Goal: Transaction & Acquisition: Purchase product/service

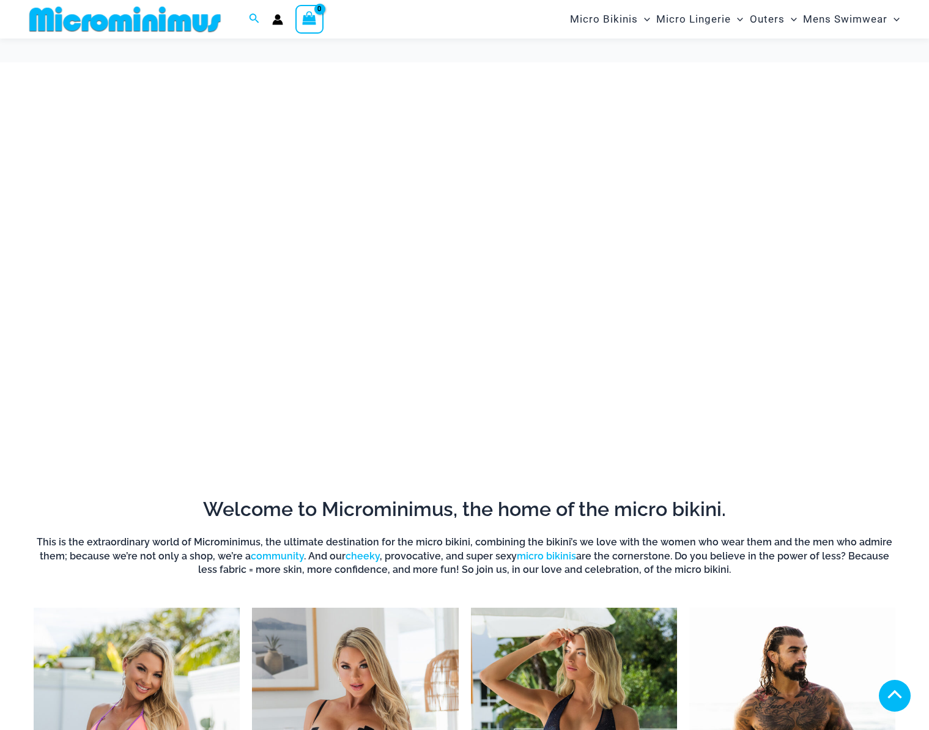
scroll to position [301, 0]
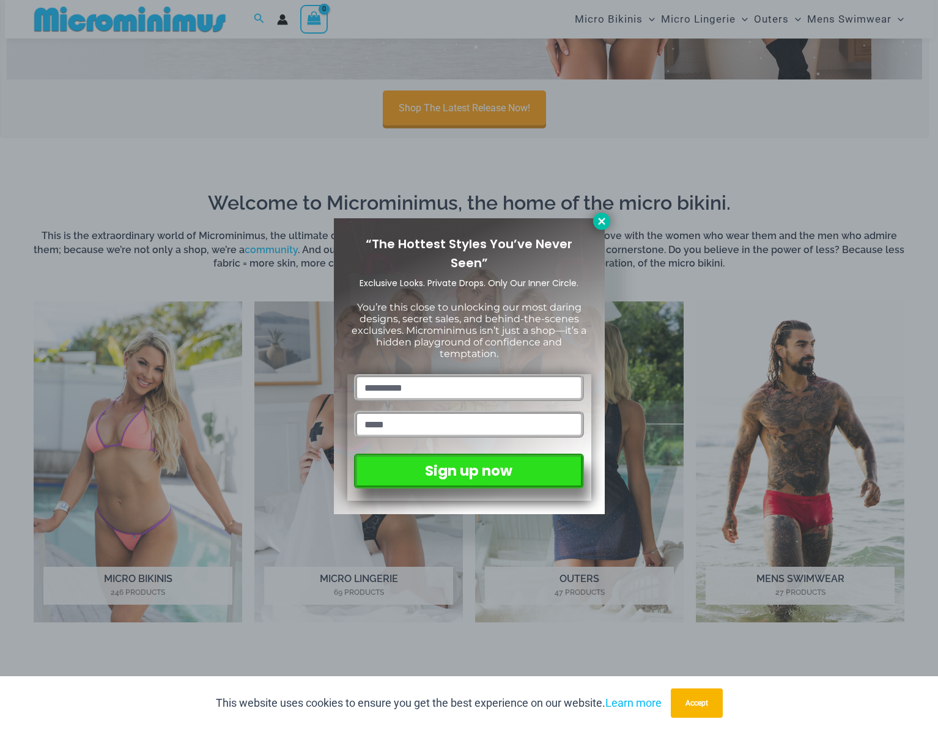
drag, startPoint x: 600, startPoint y: 221, endPoint x: 601, endPoint y: 228, distance: 6.2
click at [600, 222] on icon at bounding box center [601, 221] width 11 height 11
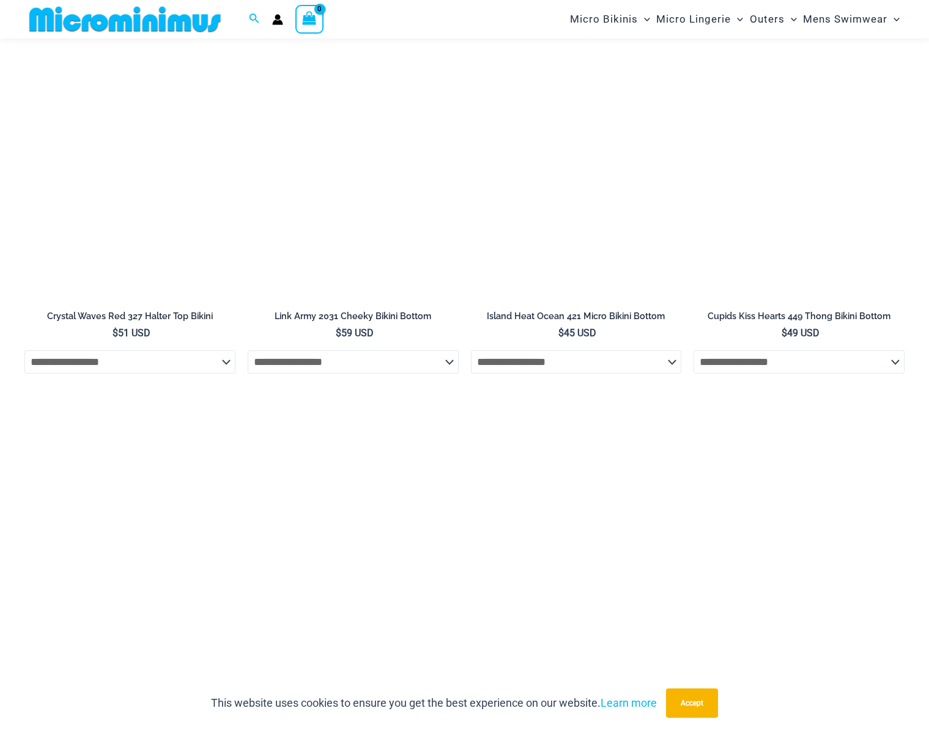
scroll to position [2687, 0]
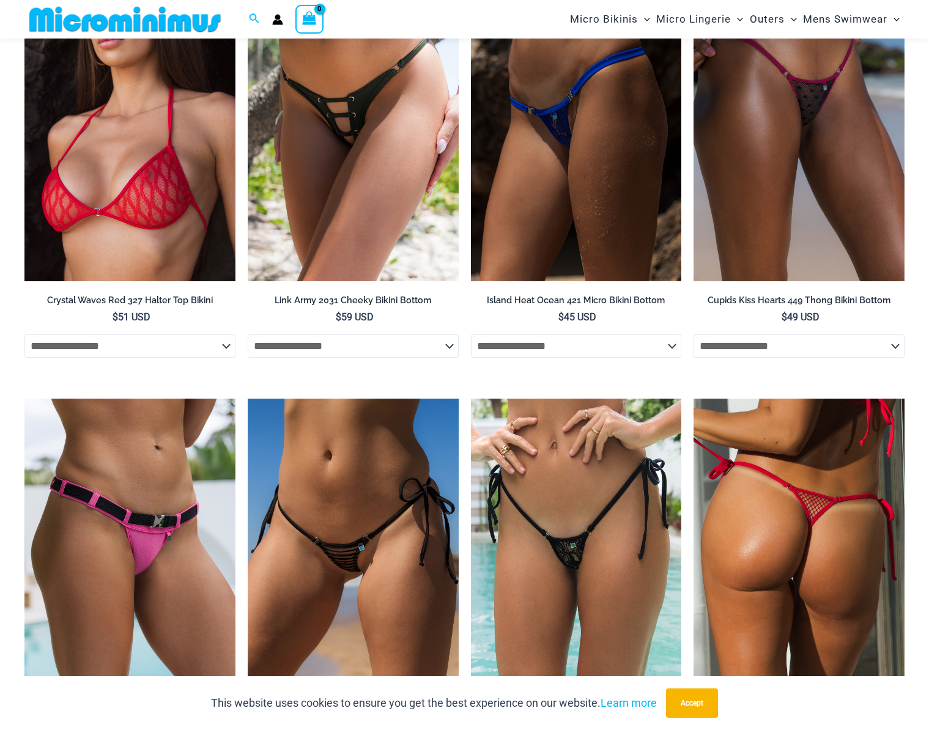
click at [835, 581] on img at bounding box center [799, 557] width 211 height 316
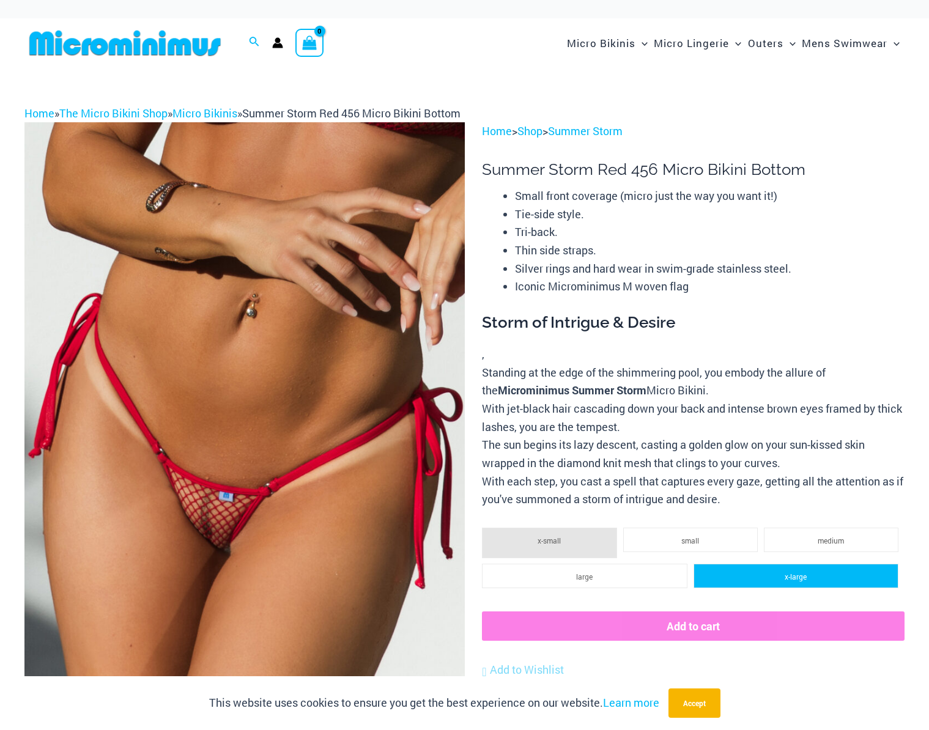
click at [804, 576] on span "x-large" at bounding box center [796, 577] width 22 height 10
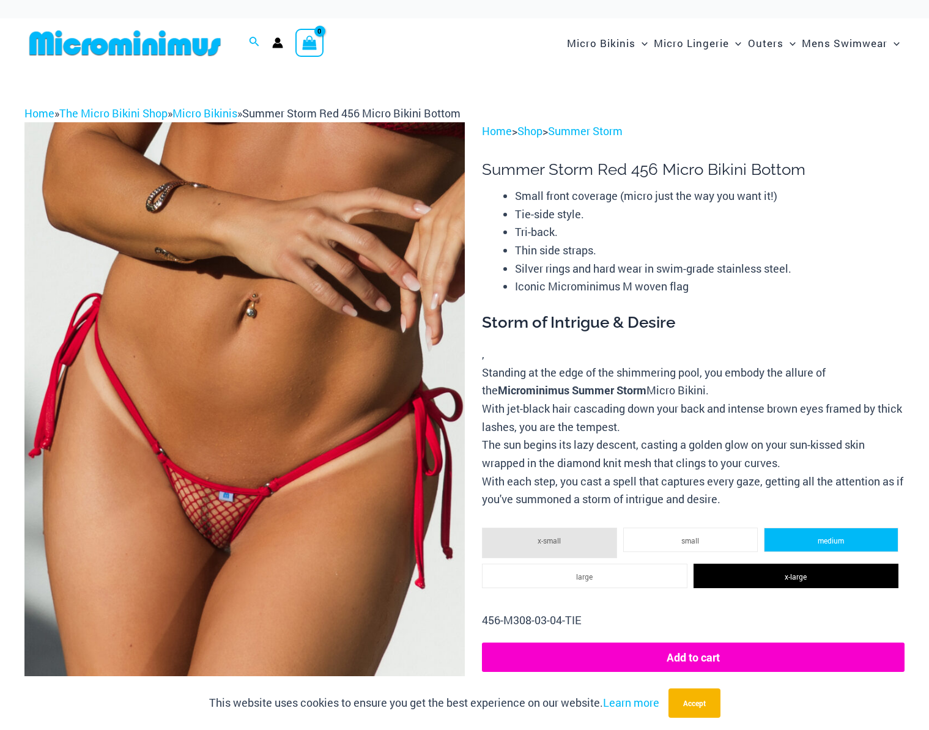
click at [811, 538] on li "medium" at bounding box center [831, 540] width 135 height 24
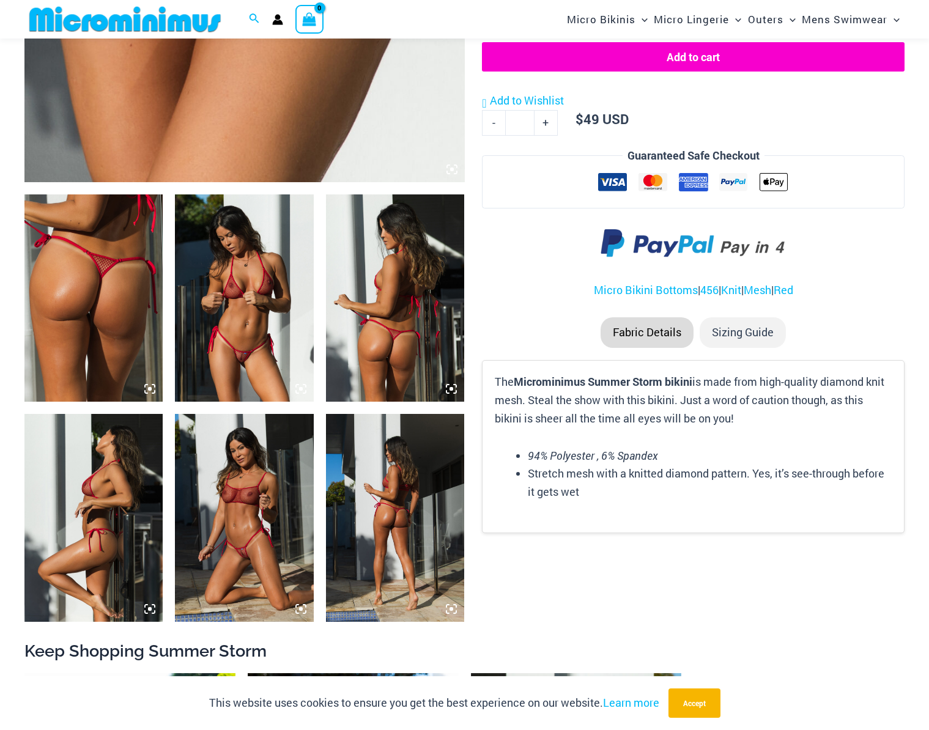
scroll to position [600, 0]
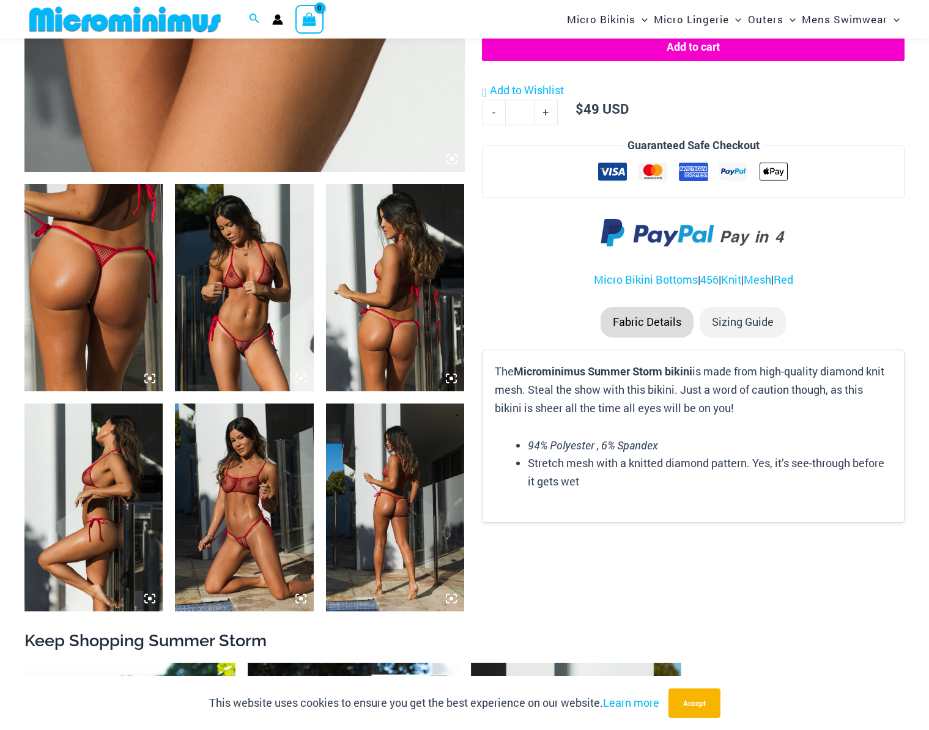
click at [258, 565] on img at bounding box center [244, 508] width 138 height 208
